Goal: Complete application form

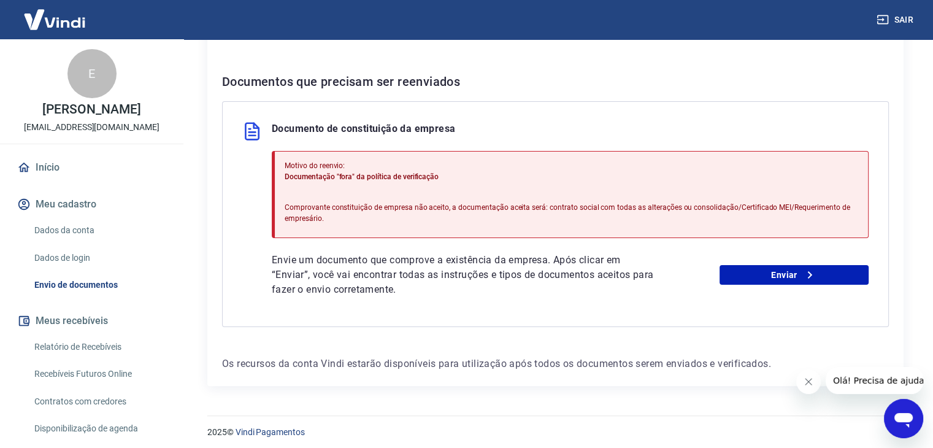
scroll to position [231, 0]
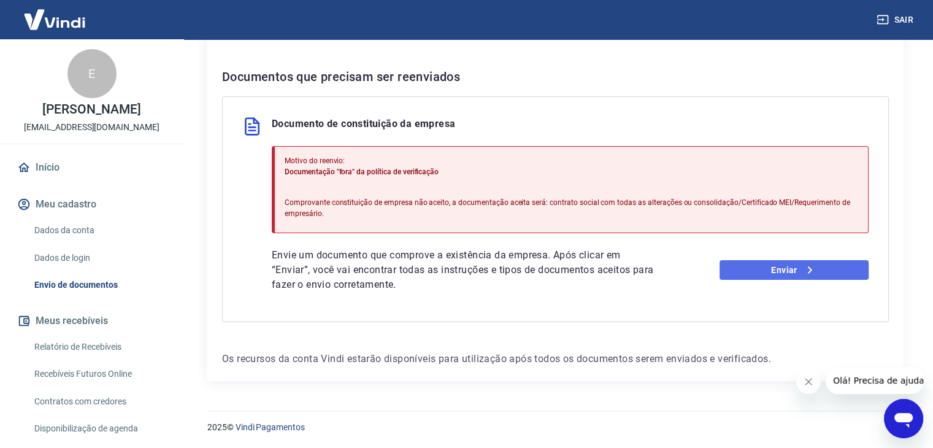
click at [783, 271] on link "Enviar" at bounding box center [793, 270] width 149 height 20
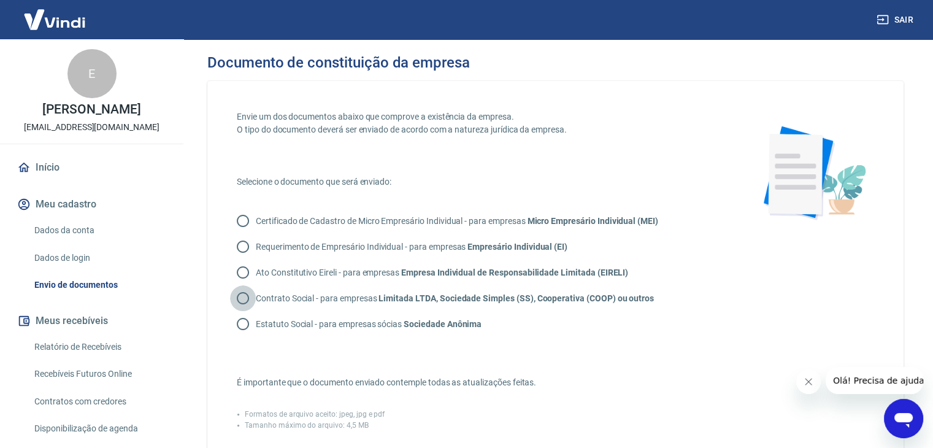
click at [245, 296] on input "Contrato Social - para empresas Limitada LTDA, Sociedade Simples (SS), Cooperat…" at bounding box center [243, 298] width 26 height 26
radio input "true"
drag, startPoint x: 240, startPoint y: 268, endPoint x: 243, endPoint y: 276, distance: 8.5
click at [243, 276] on input "Ato Constitutivo Eireli - para empresas Empresa Individual de Responsabilidade …" at bounding box center [243, 272] width 26 height 26
radio input "true"
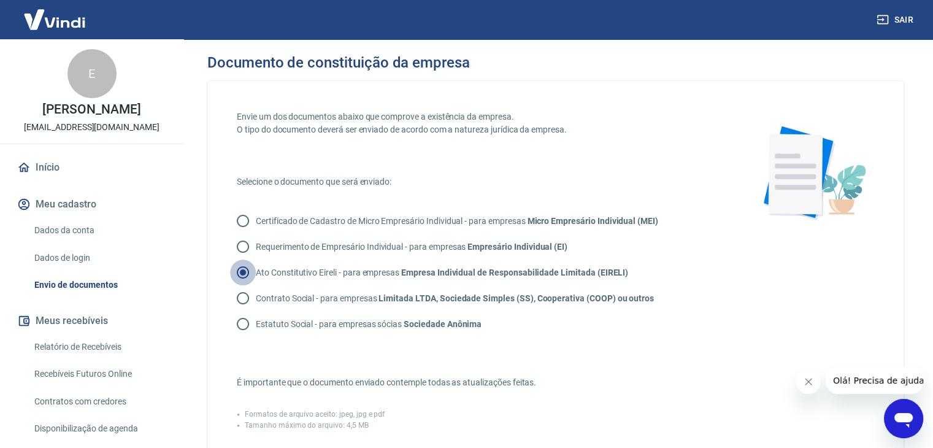
click at [243, 276] on input "Ato Constitutivo Eireli - para empresas Empresa Individual de Responsabilidade …" at bounding box center [243, 272] width 26 height 26
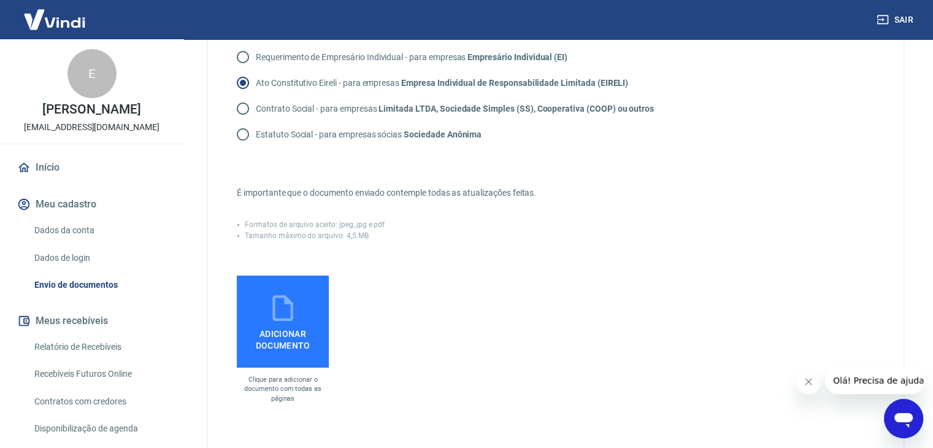
scroll to position [204, 0]
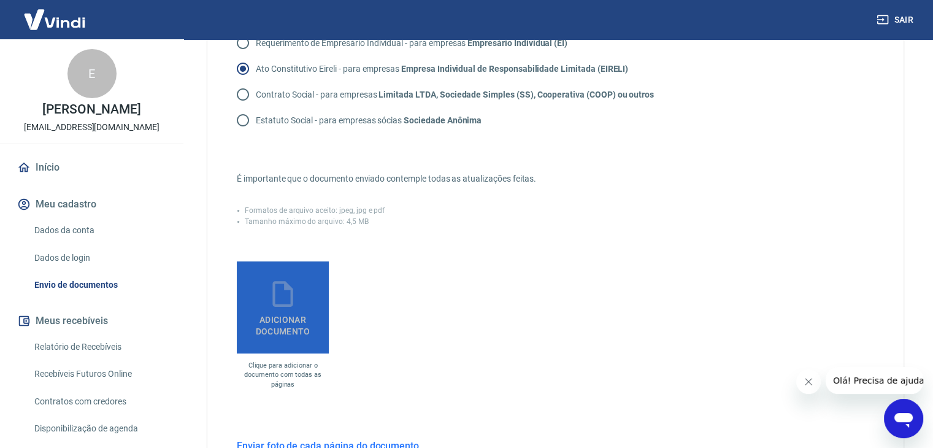
click at [275, 313] on span "Adicionar documento" at bounding box center [283, 323] width 82 height 28
click at [0, 0] on input "Adicionar documento" at bounding box center [0, 0] width 0 height 0
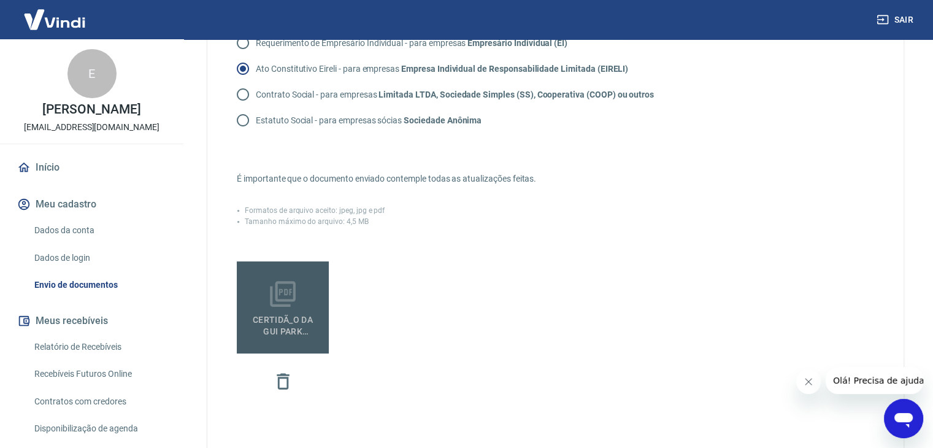
click at [270, 315] on span "CERTIDÃ_O DA GUI PARK constituição _compressed (1).pdf" at bounding box center [283, 323] width 82 height 28
click at [0, 0] on input "CERTIDÃ_O DA GUI PARK constituição _compressed (1).pdf" at bounding box center [0, 0] width 0 height 0
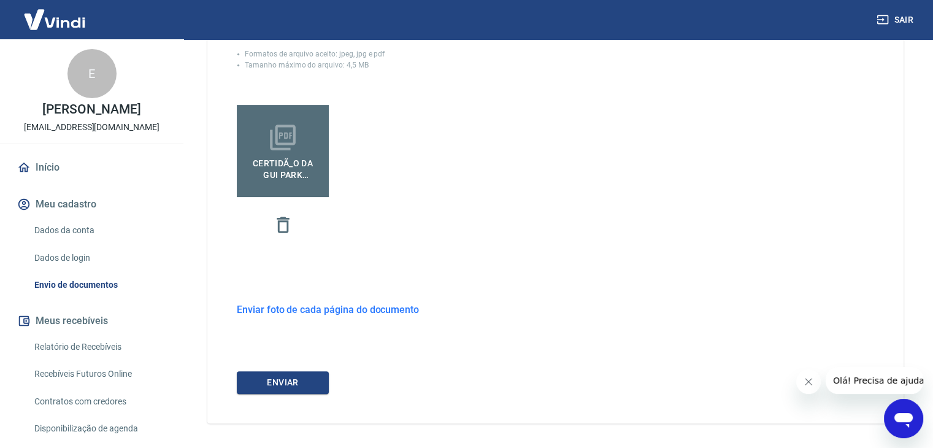
scroll to position [402, 0]
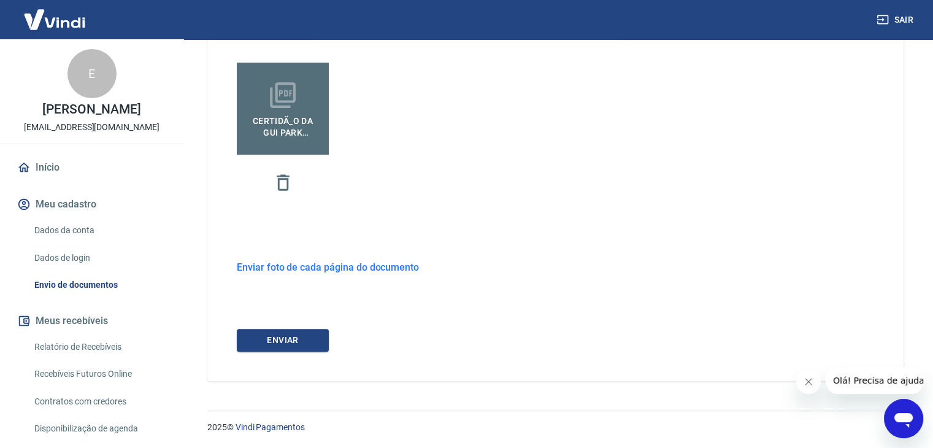
click at [315, 265] on h6 "Enviar foto de cada página do documento" at bounding box center [328, 266] width 182 height 15
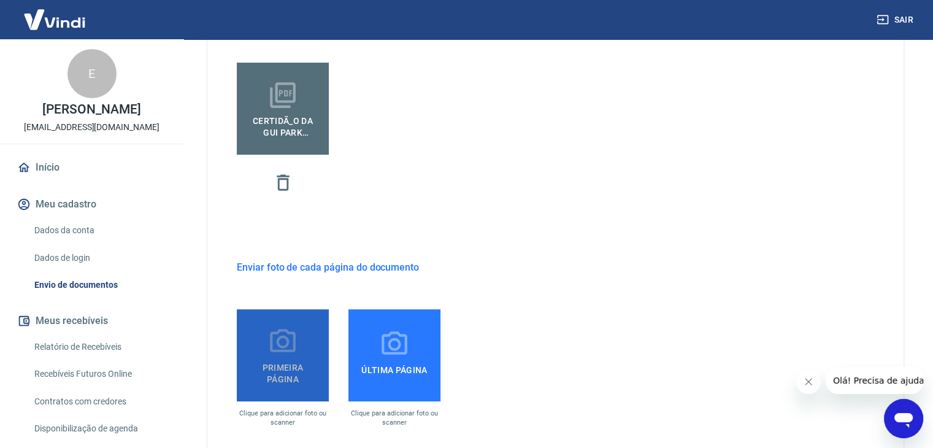
click at [288, 347] on icon at bounding box center [282, 341] width 31 height 31
click at [0, 0] on input "Primeira página" at bounding box center [0, 0] width 0 height 0
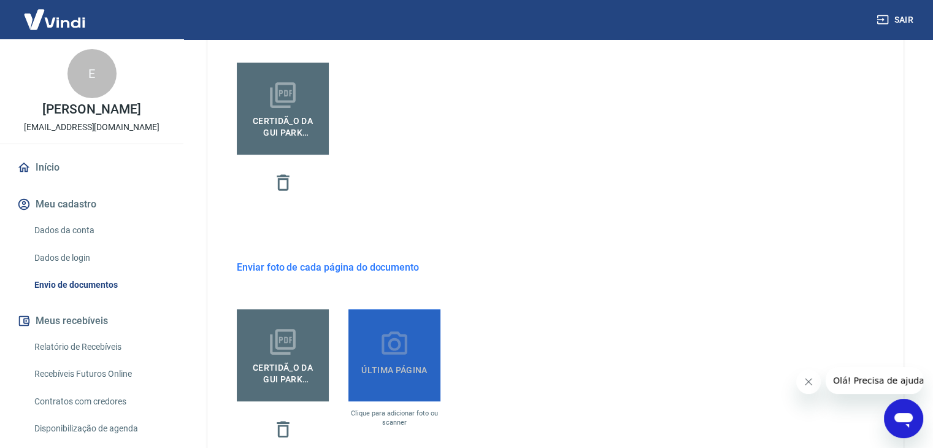
click at [389, 341] on icon at bounding box center [394, 342] width 26 height 23
click at [0, 0] on input "Última página" at bounding box center [0, 0] width 0 height 0
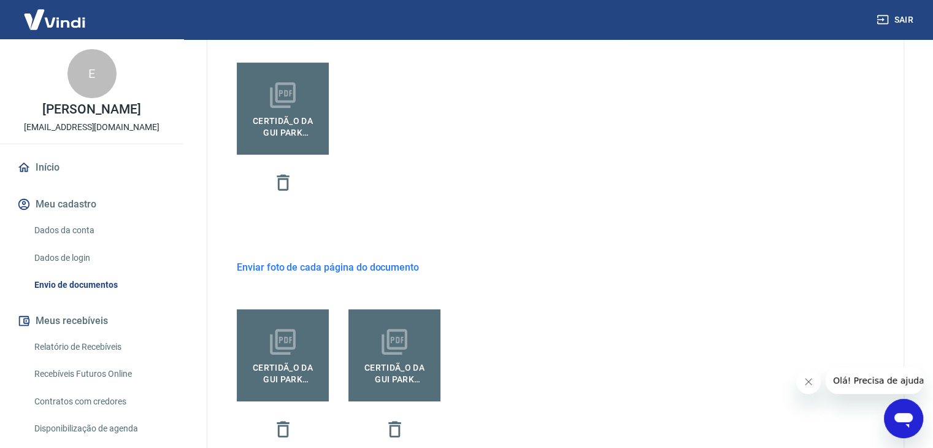
scroll to position [496, 0]
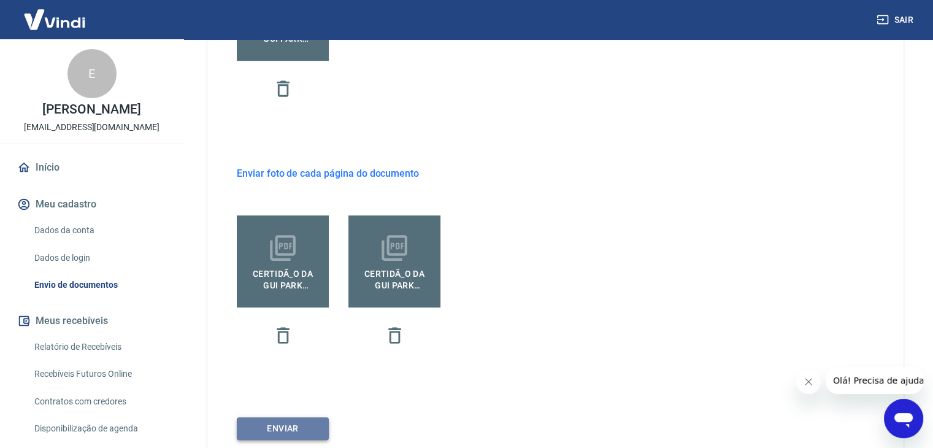
click at [277, 424] on button "ENVIAR" at bounding box center [283, 428] width 92 height 23
click at [286, 334] on icon "button" at bounding box center [283, 335] width 12 height 16
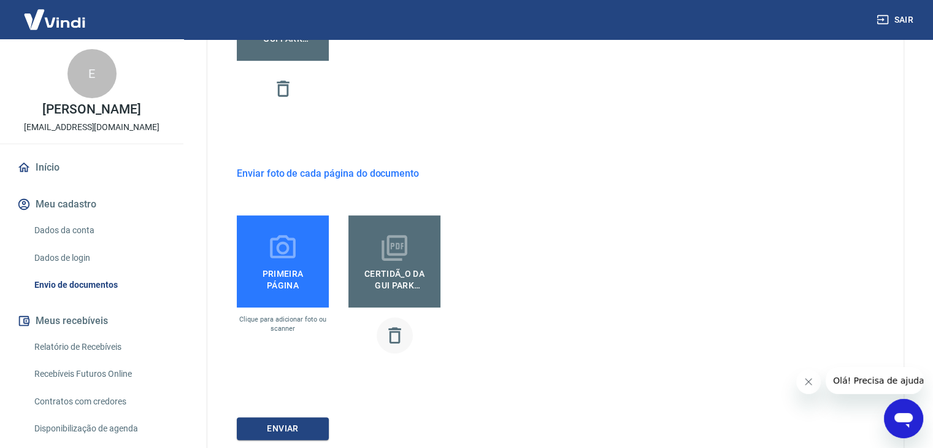
click at [397, 340] on icon "button" at bounding box center [394, 334] width 21 height 21
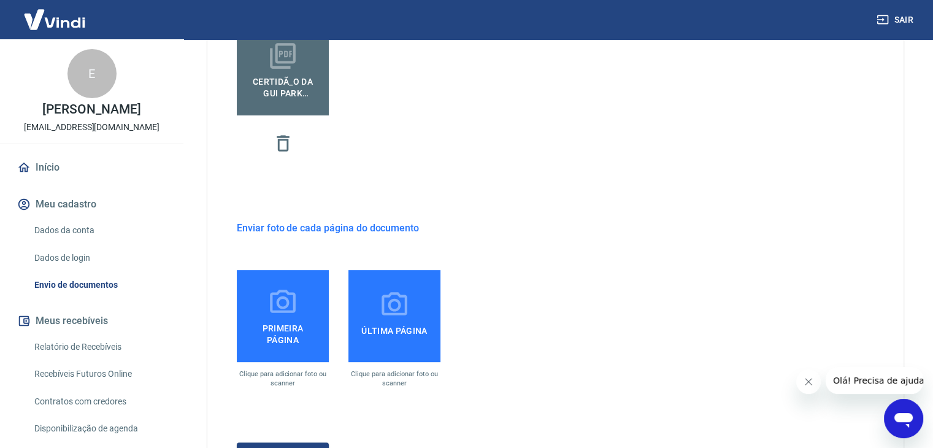
scroll to position [429, 0]
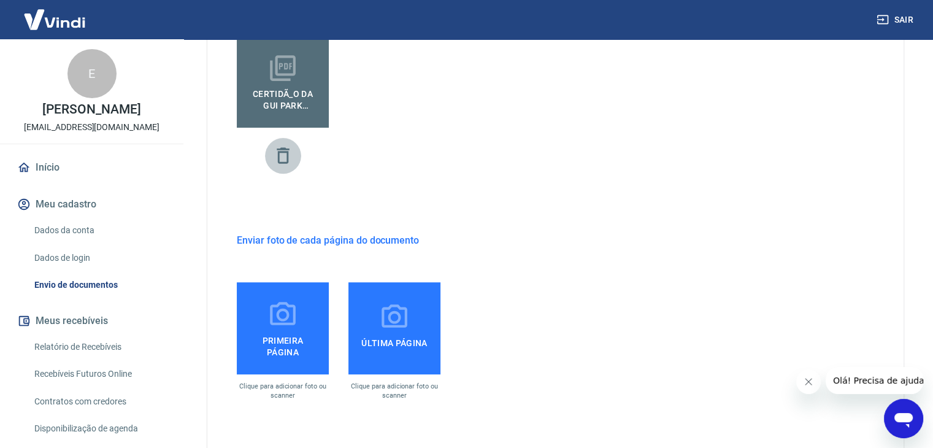
click at [280, 154] on icon "button" at bounding box center [282, 155] width 21 height 21
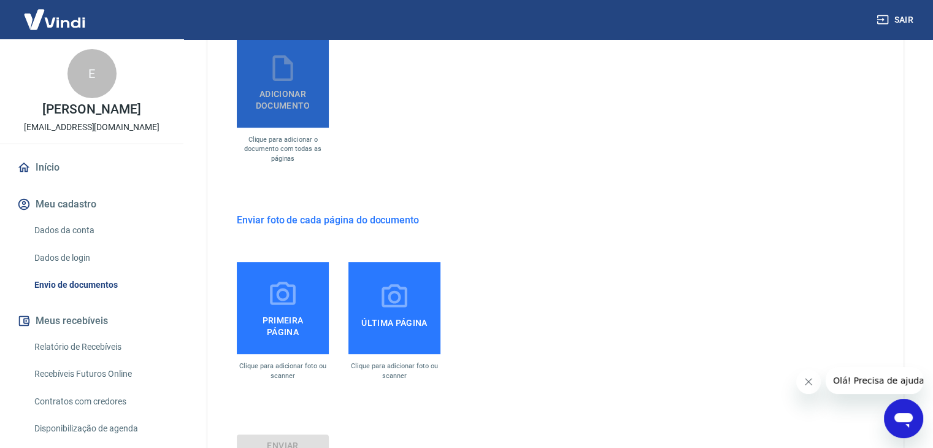
click at [275, 85] on span "Adicionar documento" at bounding box center [283, 97] width 82 height 28
click at [0, 0] on input "Adicionar documento" at bounding box center [0, 0] width 0 height 0
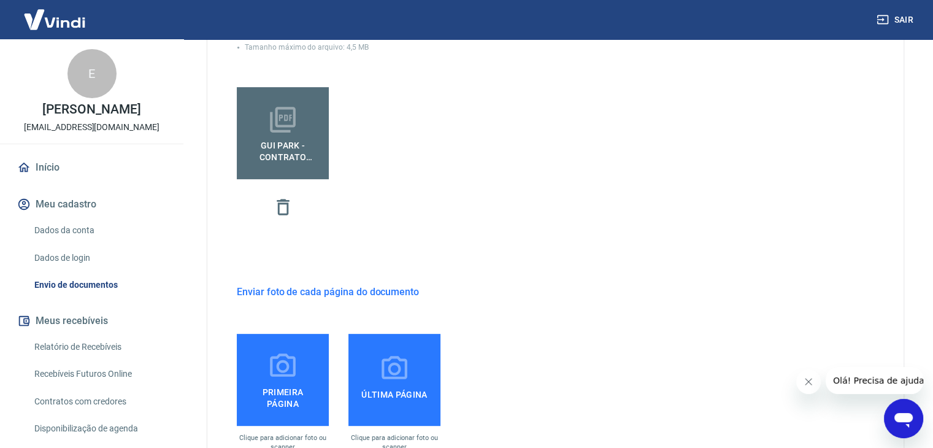
scroll to position [396, 0]
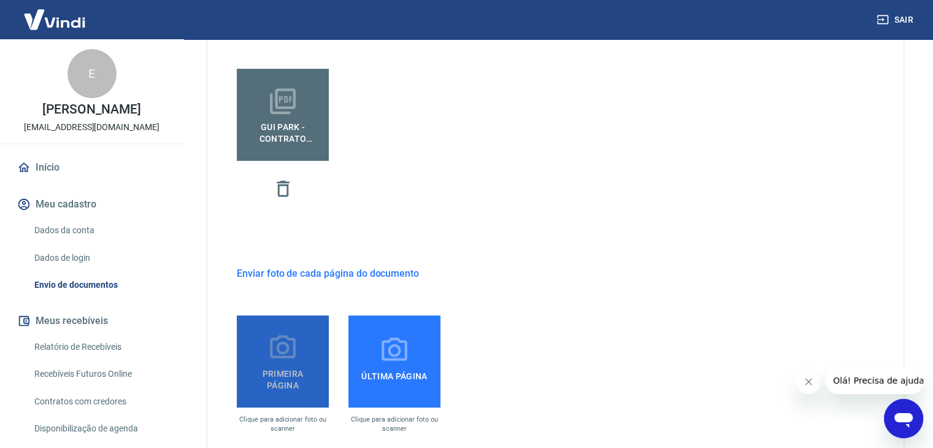
click at [264, 357] on label "Primeira página" at bounding box center [283, 361] width 92 height 92
click at [0, 0] on input "Primeira página" at bounding box center [0, 0] width 0 height 0
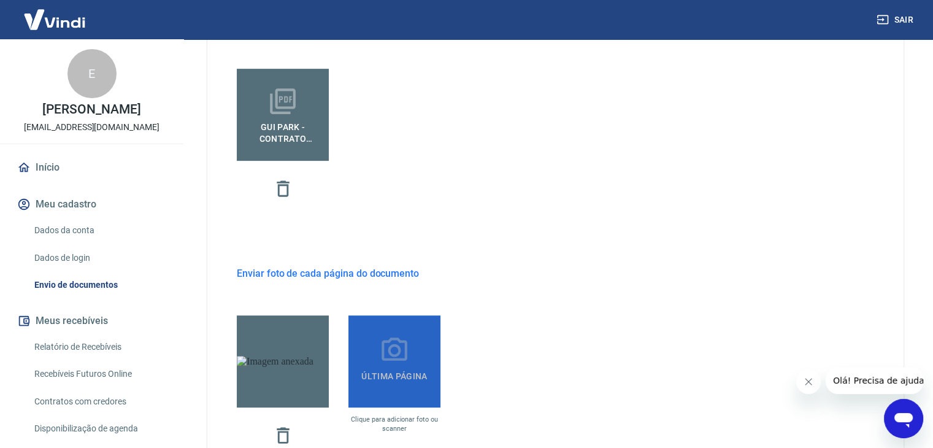
click at [407, 352] on icon at bounding box center [394, 350] width 31 height 31
click at [0, 0] on input "Última página" at bounding box center [0, 0] width 0 height 0
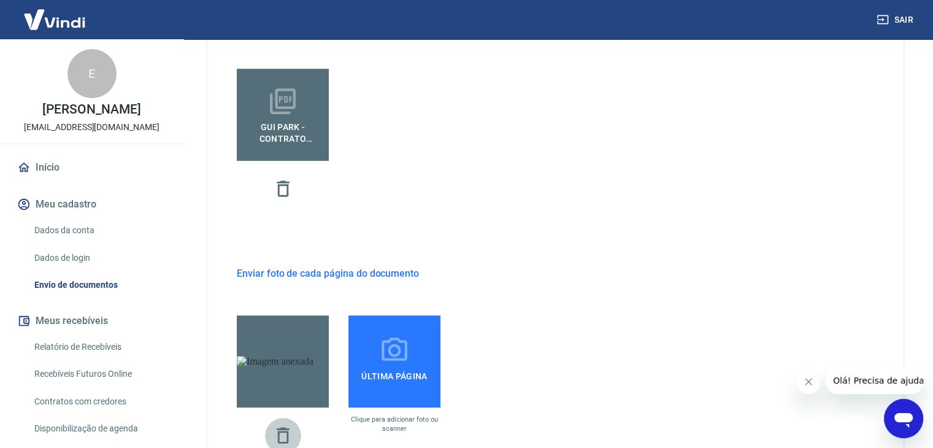
click at [281, 435] on icon "button" at bounding box center [282, 434] width 21 height 21
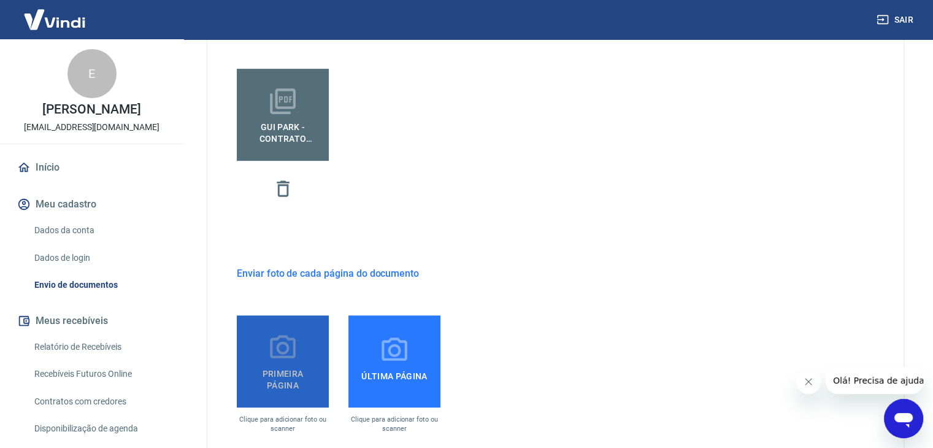
click at [283, 378] on span "Primeira página" at bounding box center [283, 377] width 82 height 28
click at [0, 0] on input "Primeira página" at bounding box center [0, 0] width 0 height 0
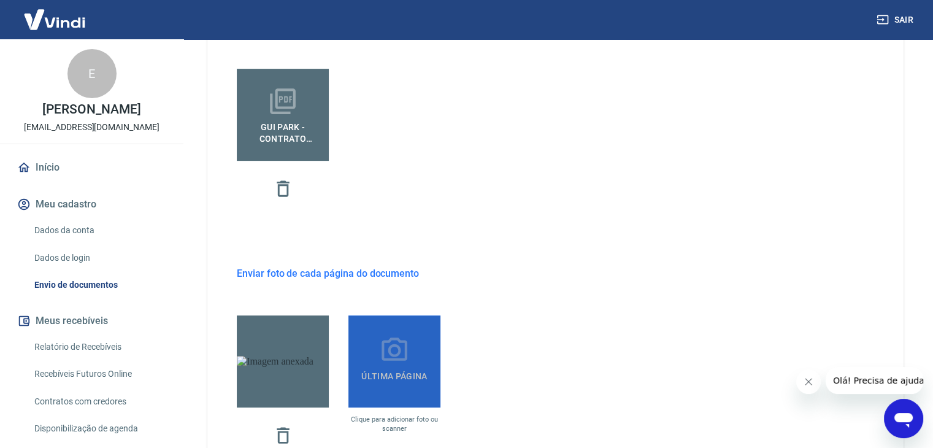
click at [408, 363] on icon at bounding box center [394, 350] width 31 height 31
click at [0, 0] on input "Última página" at bounding box center [0, 0] width 0 height 0
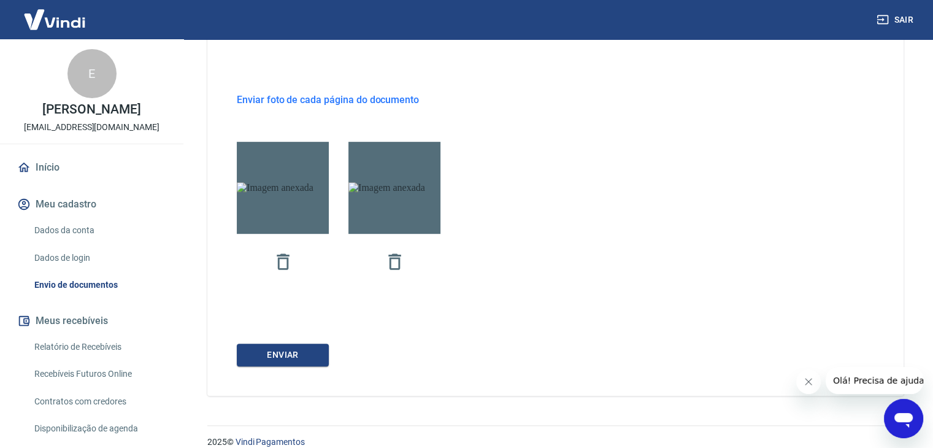
scroll to position [584, 0]
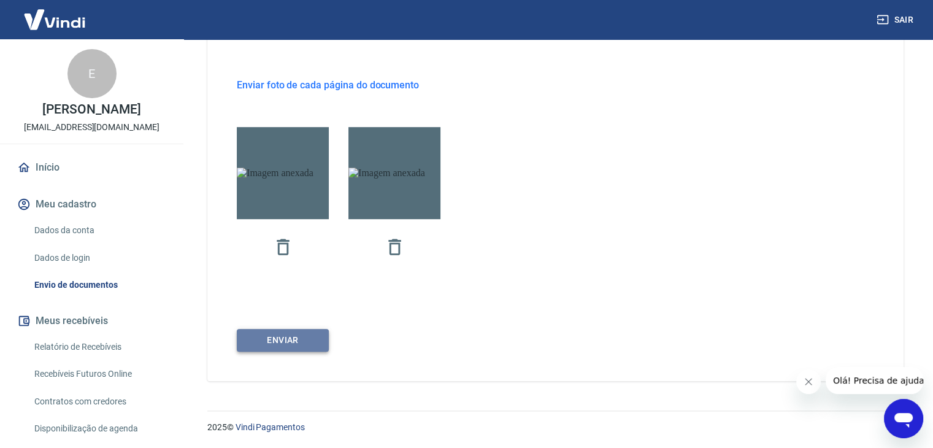
click at [282, 335] on button "ENVIAR" at bounding box center [283, 340] width 92 height 23
click at [284, 249] on icon "button" at bounding box center [282, 246] width 21 height 21
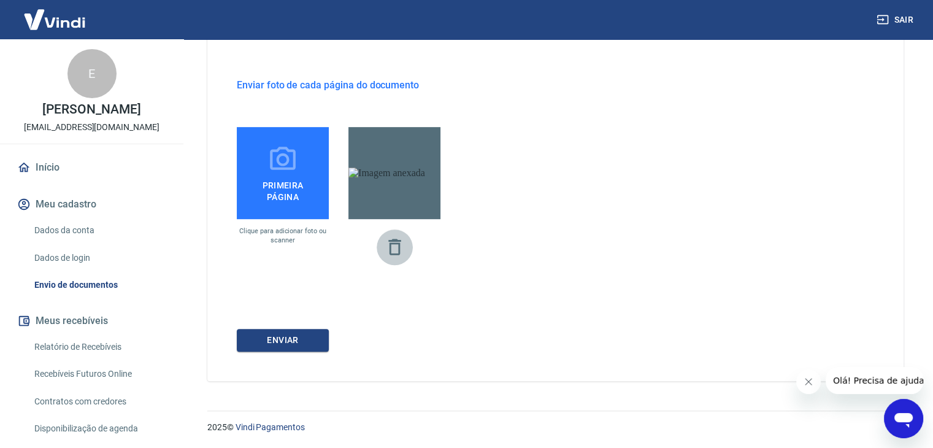
click at [397, 251] on icon "button" at bounding box center [394, 246] width 21 height 21
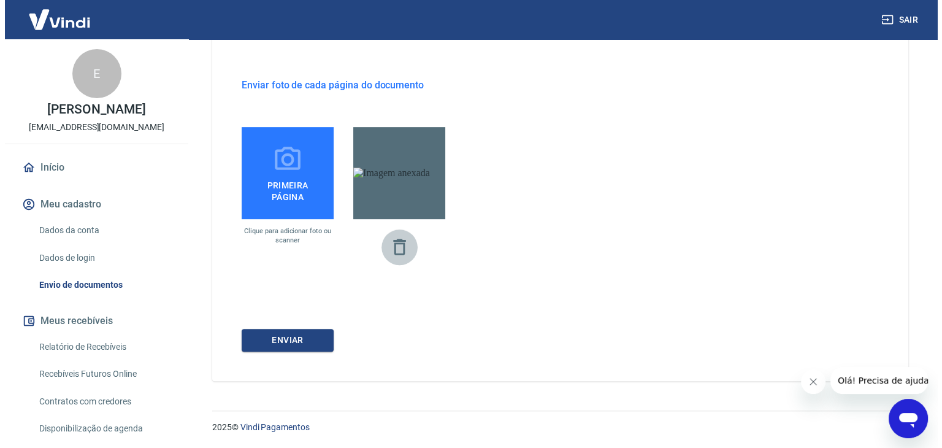
scroll to position [555, 0]
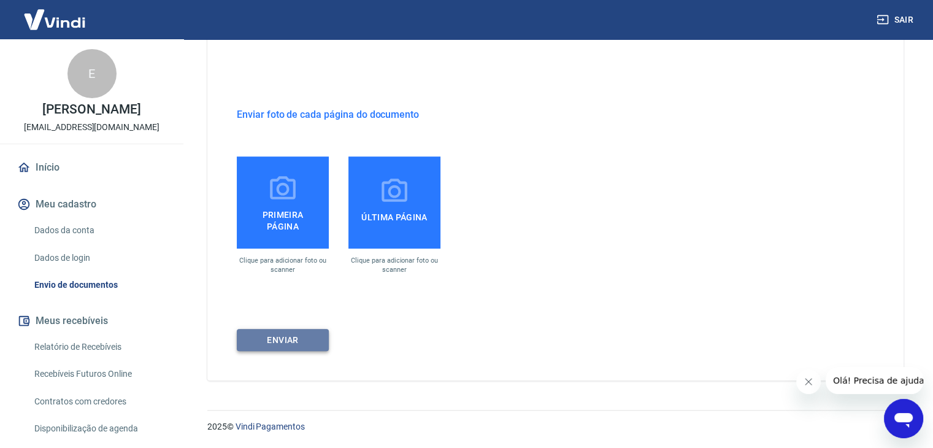
click at [281, 338] on button "ENVIAR" at bounding box center [283, 340] width 92 height 23
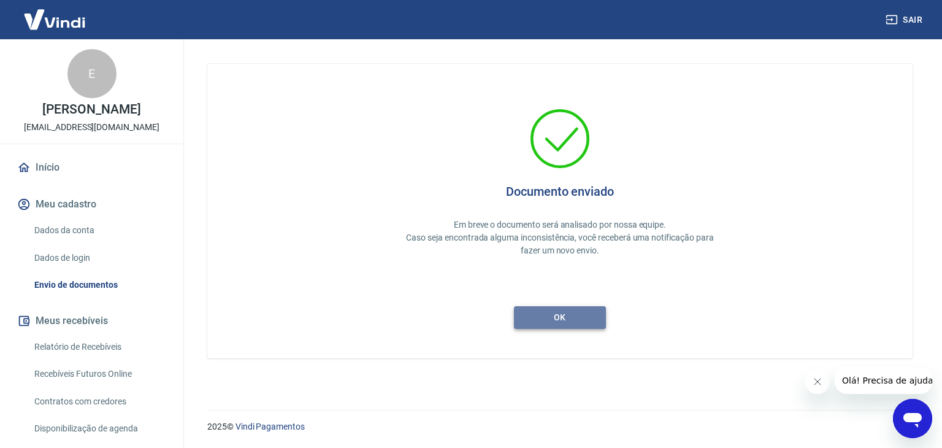
click at [552, 319] on button "ok" at bounding box center [560, 317] width 92 height 23
